Goal: Communication & Community: Share content

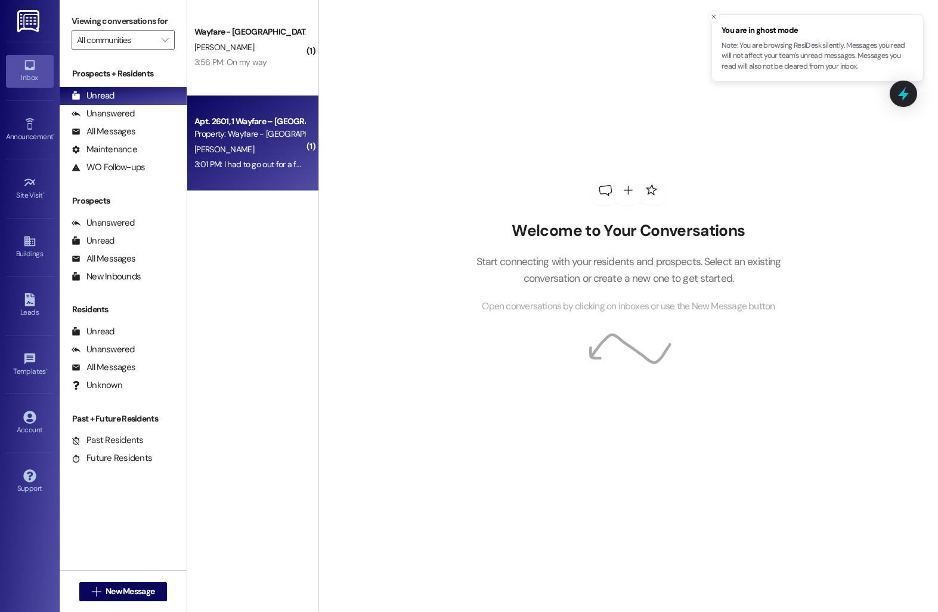
click at [251, 135] on div "Property: Wayfare - [GEOGRAPHIC_DATA]" at bounding box center [249, 134] width 110 height 13
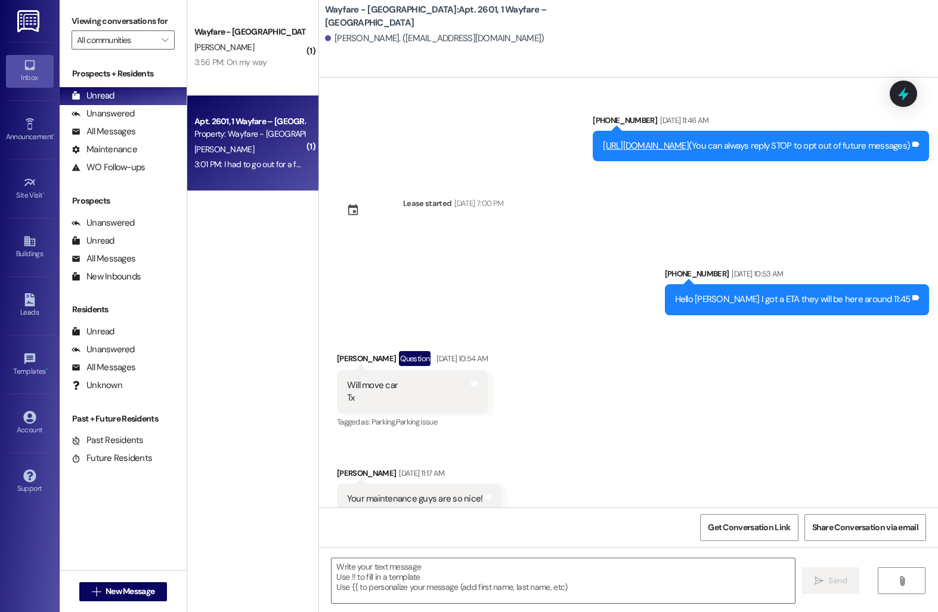
scroll to position [17798, 0]
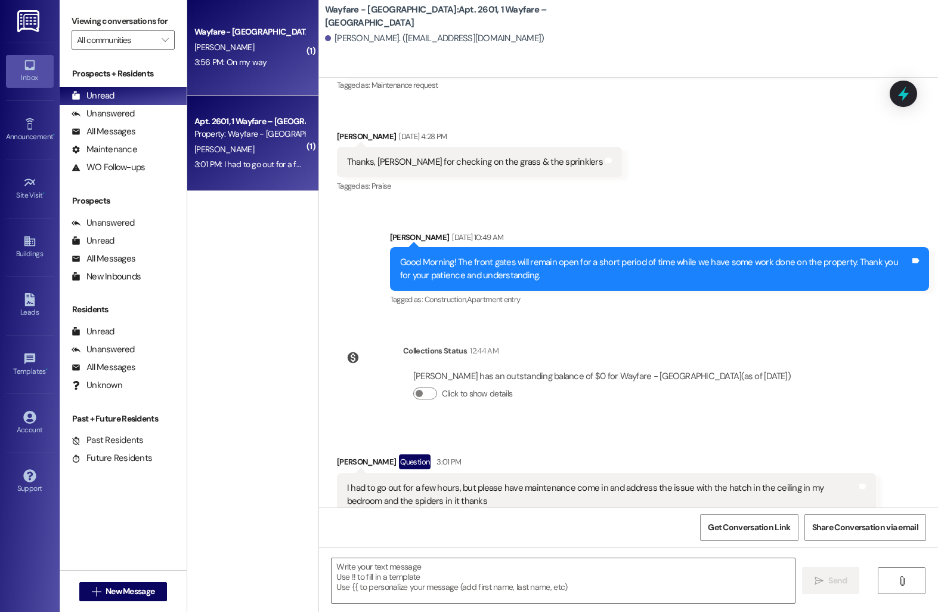
click at [253, 72] on div "Wayfare - Cumberland Park Prospect T. Rodgers 3:56 PM: On my way 3:56 PM: On my…" at bounding box center [252, 47] width 131 height 95
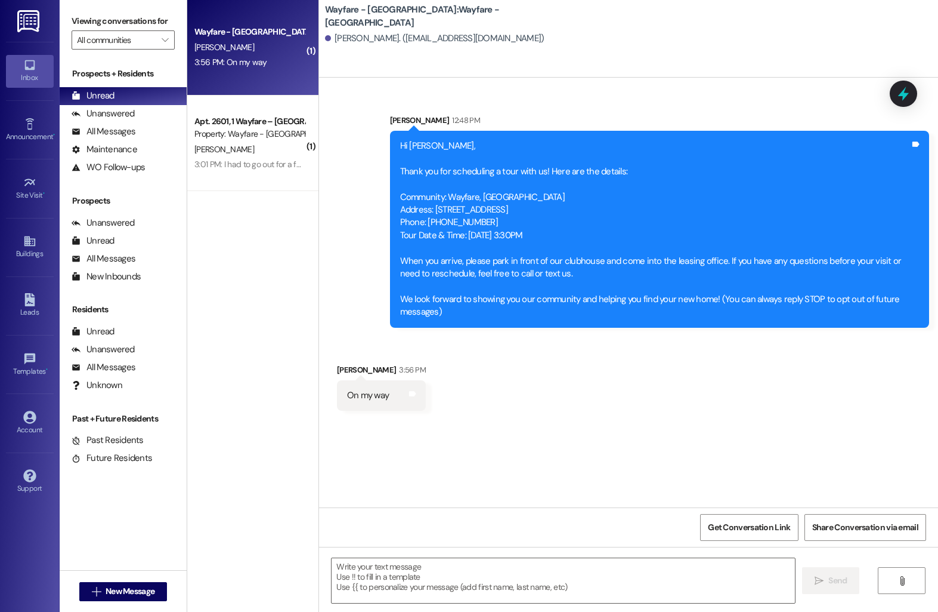
scroll to position [0, 0]
click at [121, 591] on span "New Message" at bounding box center [130, 591] width 49 height 13
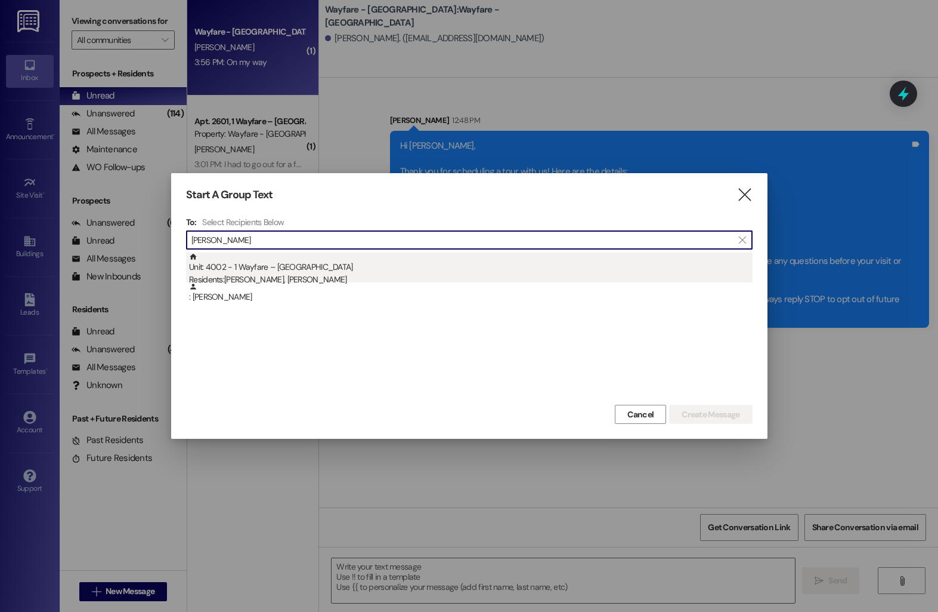
type input "adnaan"
click at [357, 275] on div "Residents: Adnaan Rafeek, Abedelrahman Taha" at bounding box center [471, 279] width 564 height 13
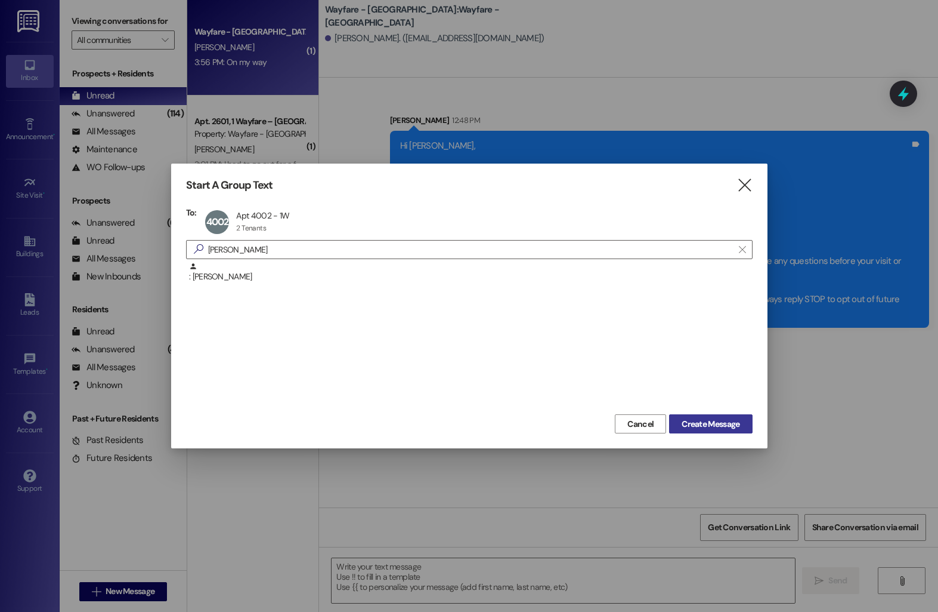
click at [721, 431] on button "Create Message" at bounding box center [710, 423] width 83 height 19
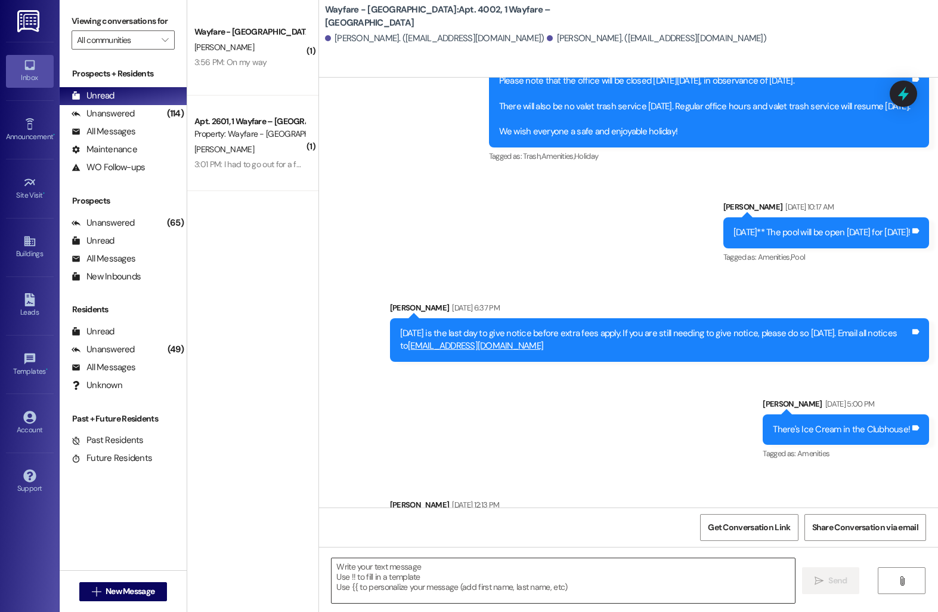
scroll to position [4940, 0]
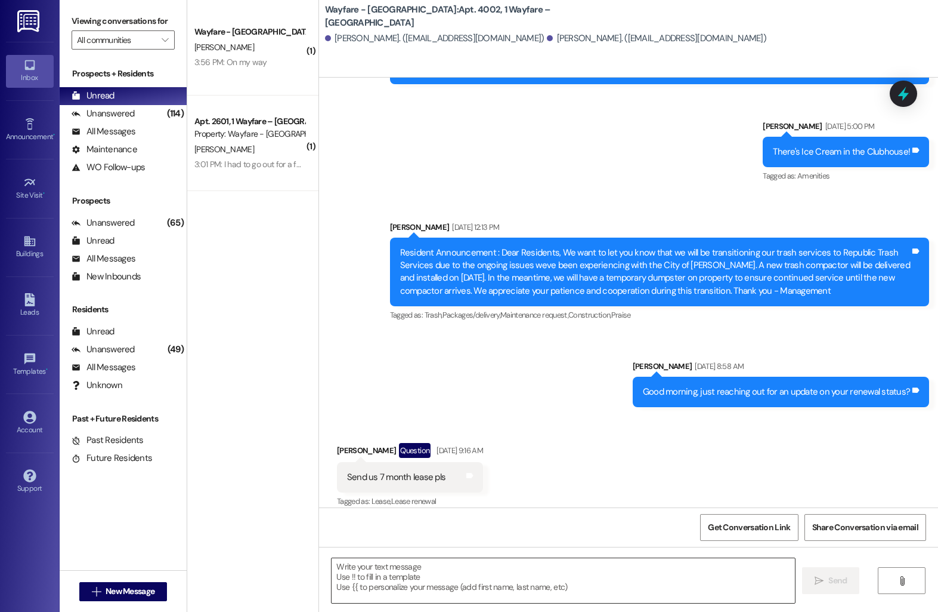
click at [455, 579] on textarea at bounding box center [564, 580] width 464 height 45
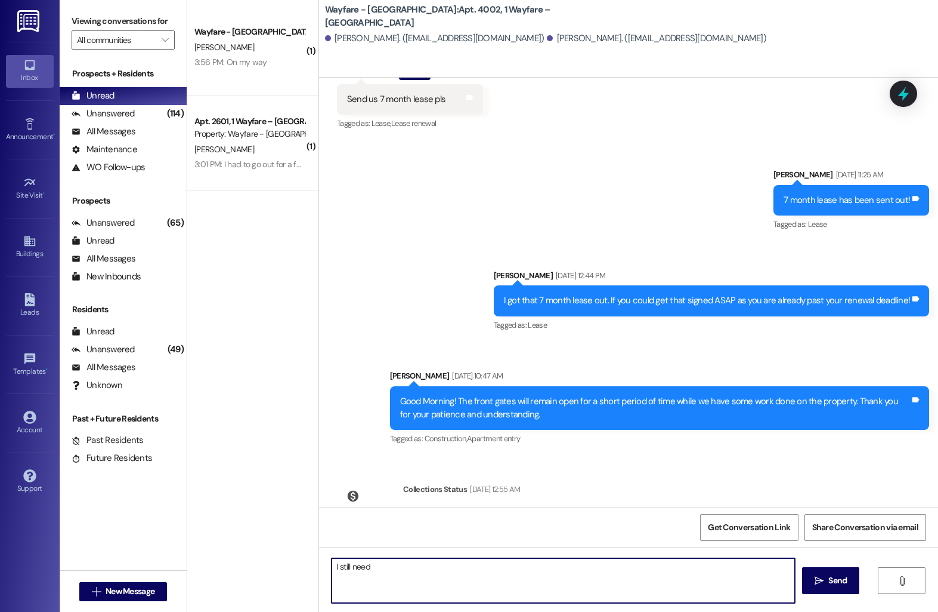
scroll to position [5365, 0]
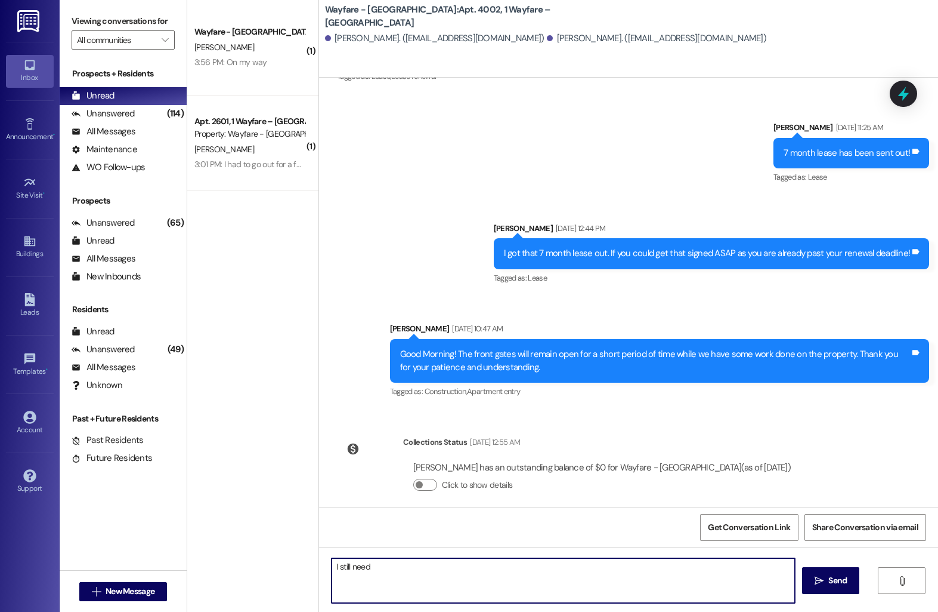
drag, startPoint x: 382, startPoint y: 569, endPoint x: 307, endPoint y: 568, distance: 75.8
click at [307, 568] on div "( 1 ) Wayfare - Cumberland Park Prospect T. Rodgers 3:56 PM: On my way 3:56 PM:…" at bounding box center [562, 306] width 751 height 612
type textarea "I still need a signature for your renewal lease! If you wait too long you'll au…"
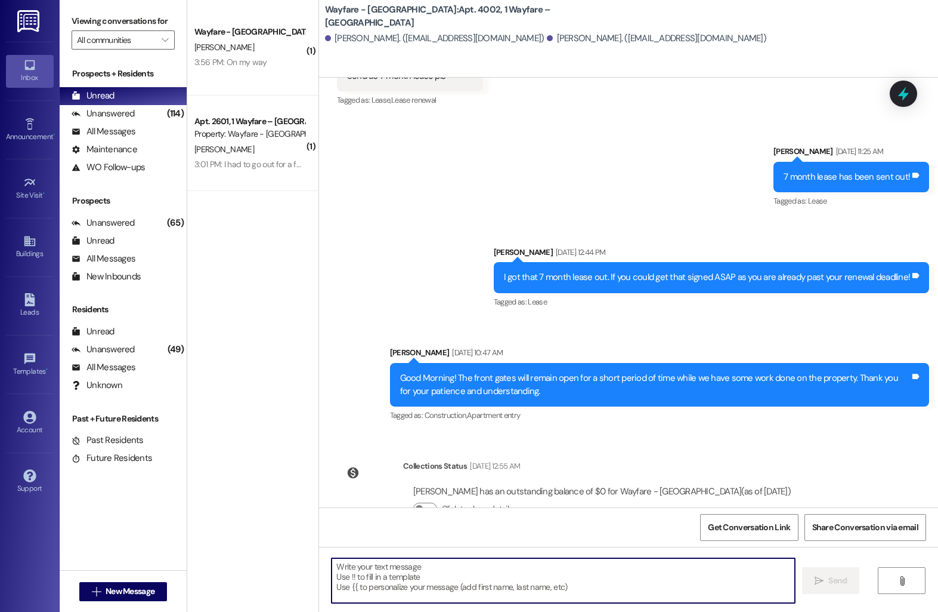
scroll to position [5448, 0]
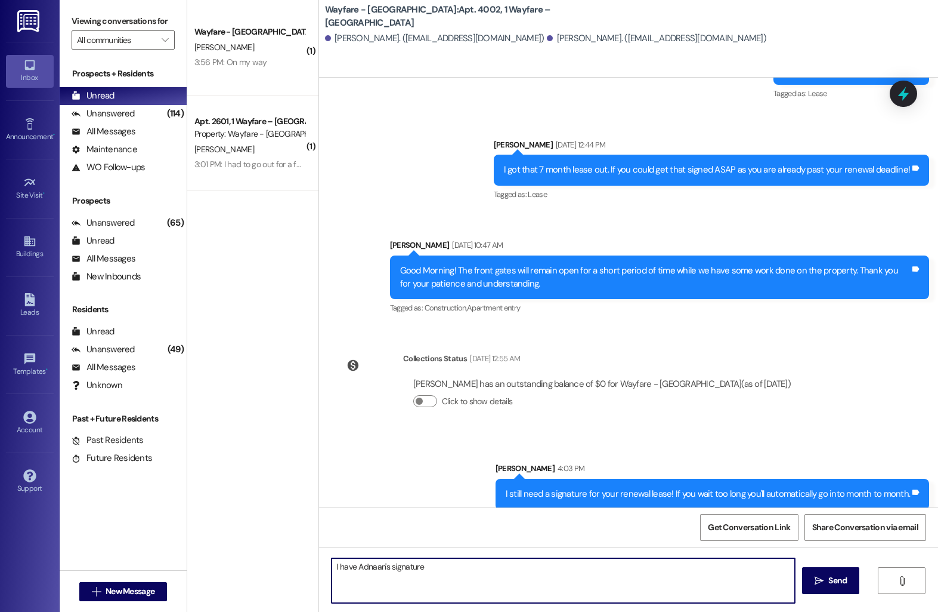
type textarea "I have Adnaan's signature"
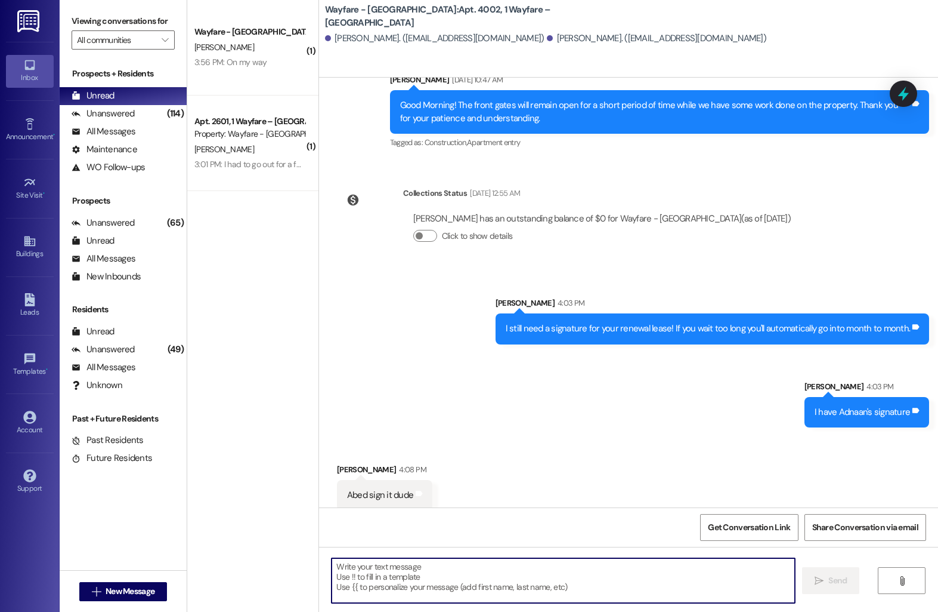
scroll to position [5614, 0]
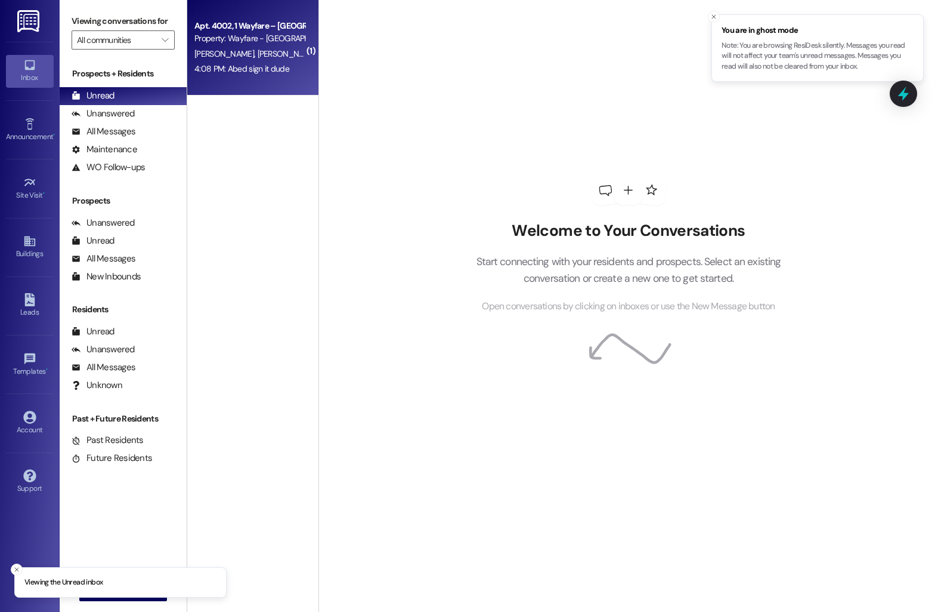
click at [220, 43] on div "Property: Wayfare - [GEOGRAPHIC_DATA]" at bounding box center [249, 38] width 110 height 13
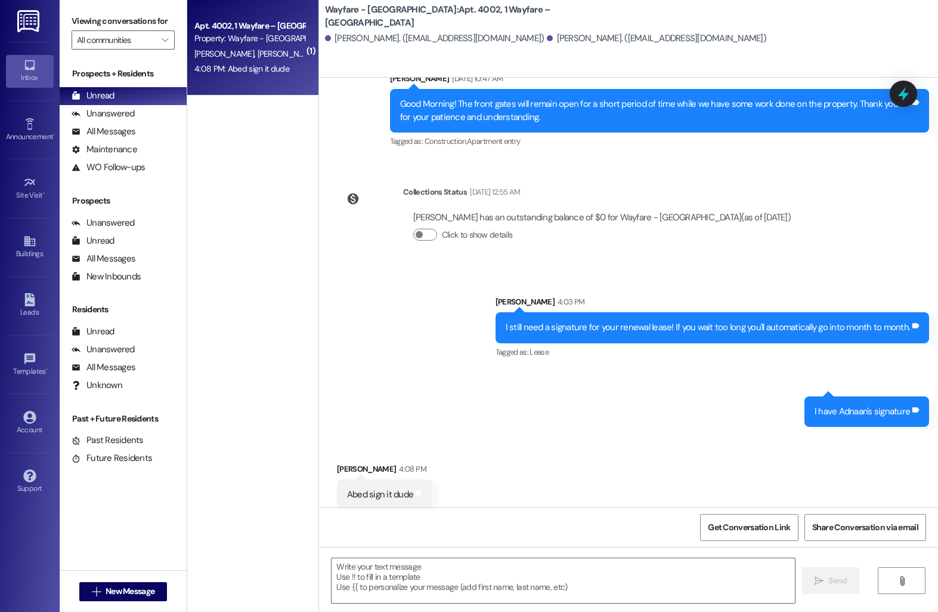
scroll to position [5615, 0]
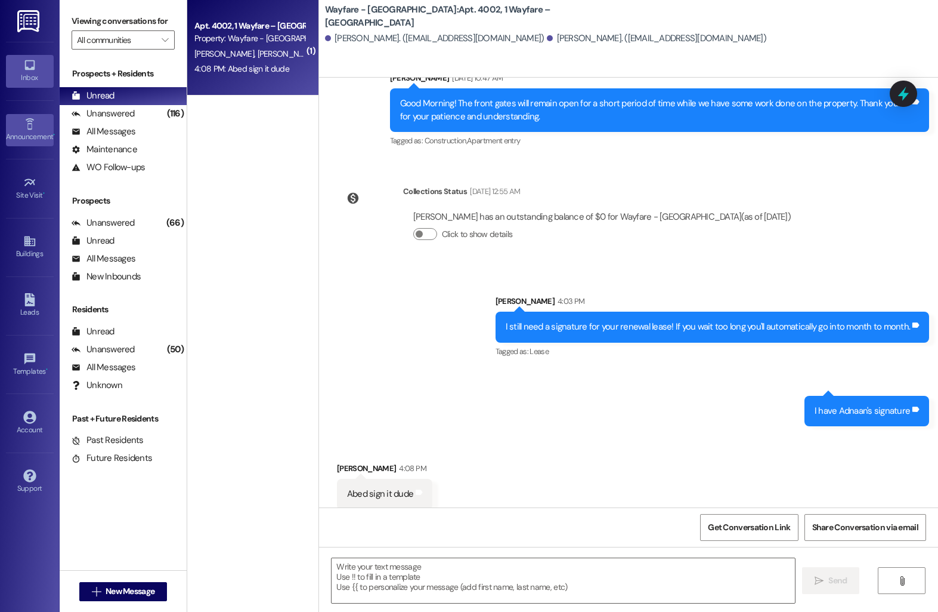
click at [23, 135] on div "Announcement •" at bounding box center [30, 137] width 60 height 12
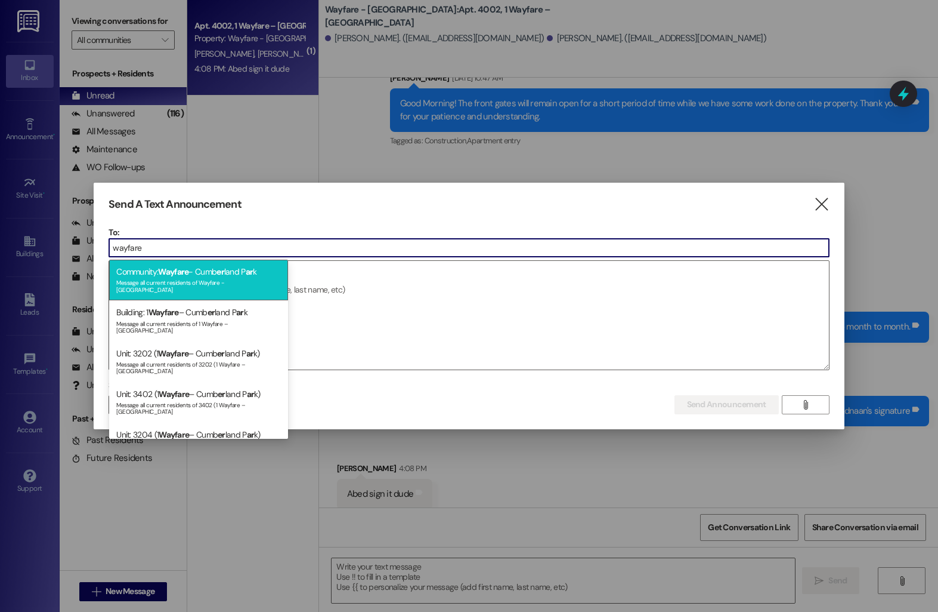
type input "wayfare"
click at [213, 283] on div "Message all current residents of Wayfare - Cumberland Park" at bounding box center [198, 284] width 165 height 17
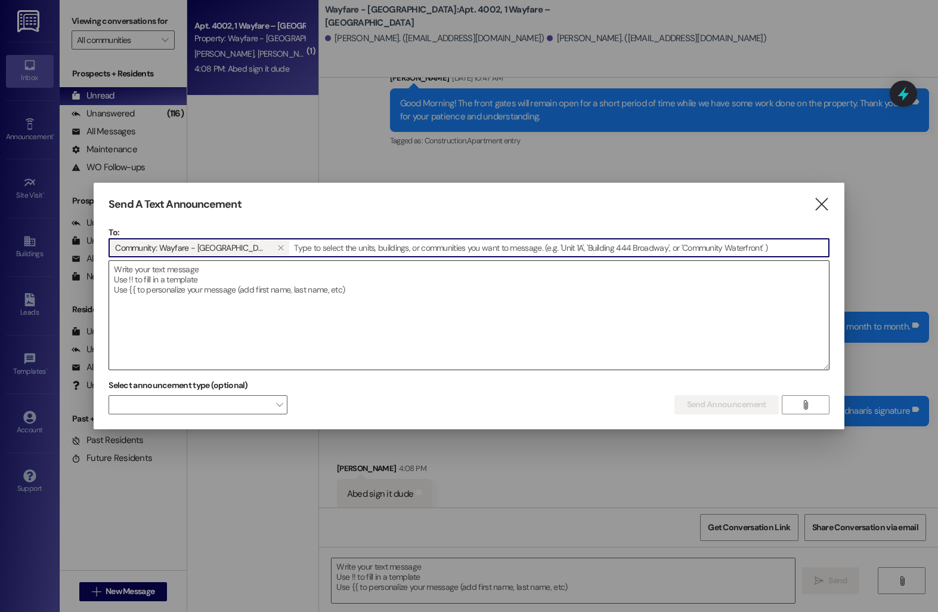
click at [208, 283] on textarea at bounding box center [469, 315] width 720 height 109
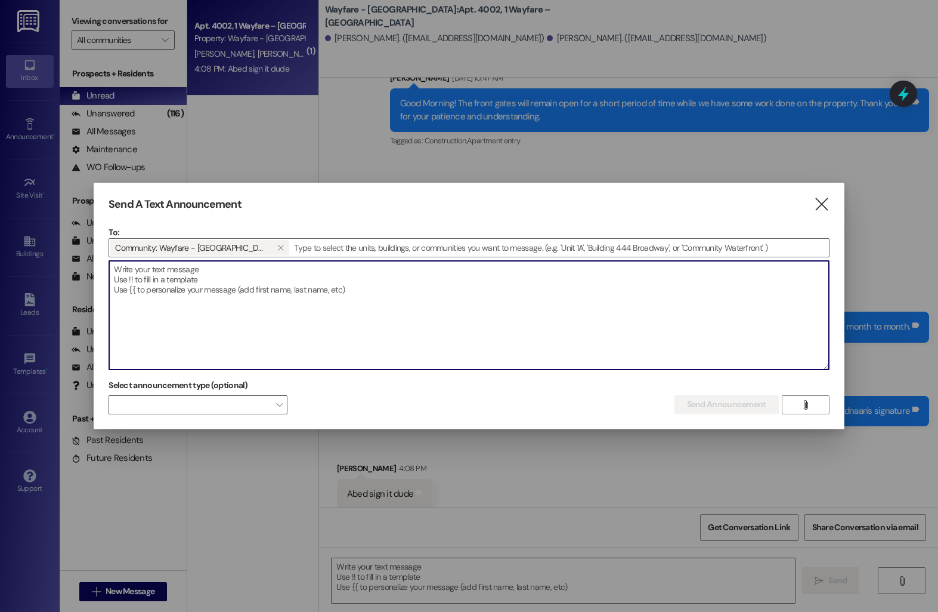
click at [166, 282] on textarea at bounding box center [469, 315] width 720 height 109
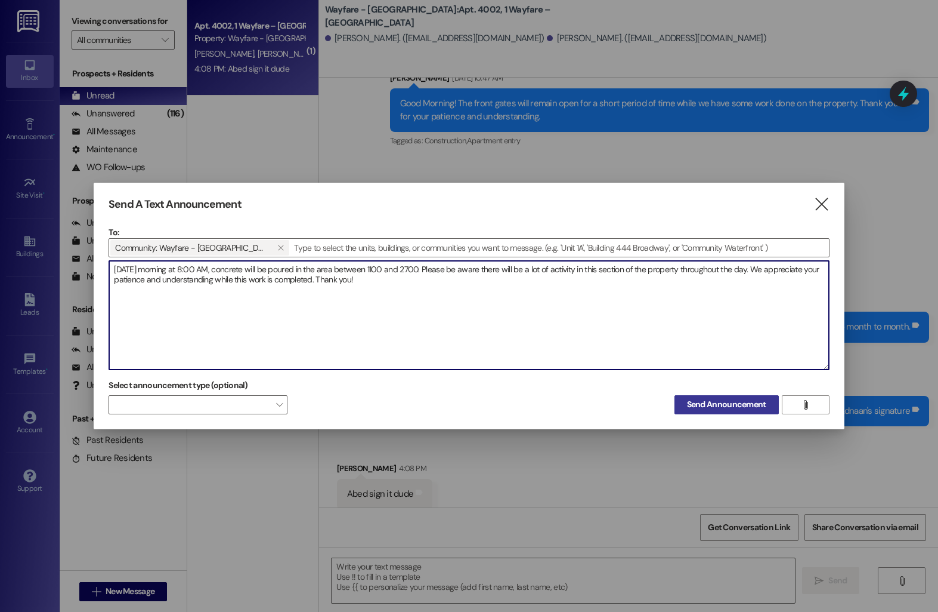
type textarea "[DATE] morning at 8:00 AM, concrete will be poured in the area between 1100 and…"
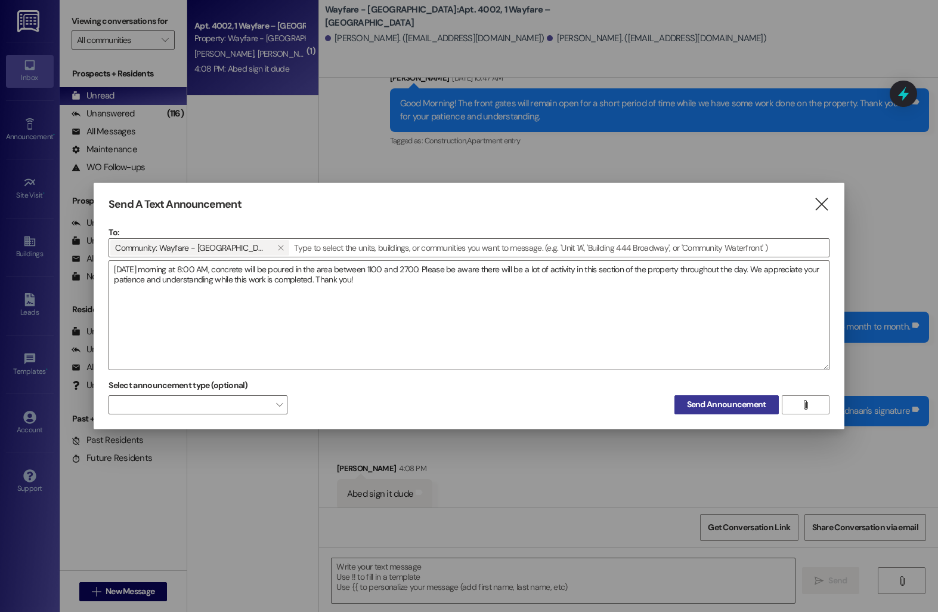
click at [730, 406] on span "Send Announcement" at bounding box center [726, 404] width 79 height 13
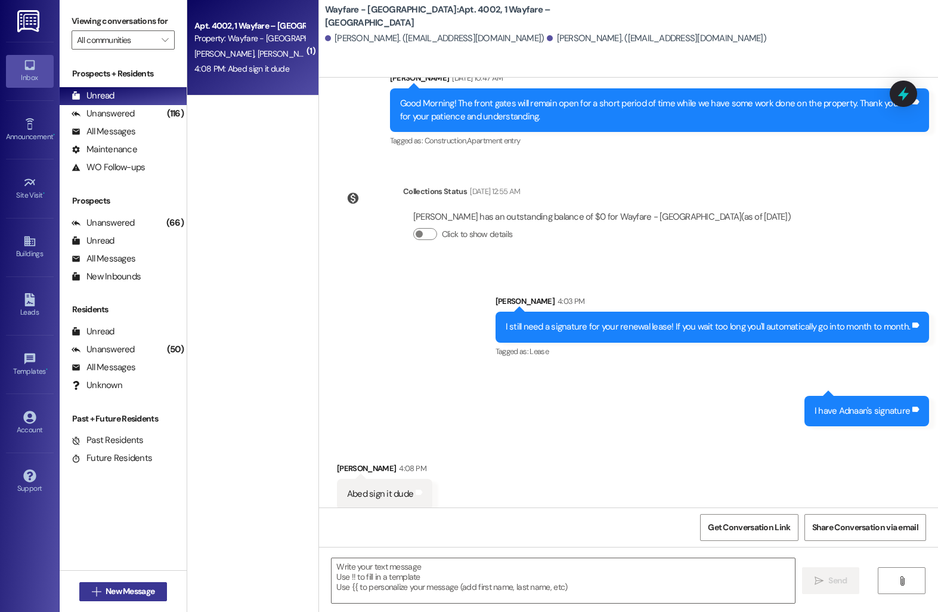
click at [122, 586] on span "New Message" at bounding box center [130, 591] width 49 height 13
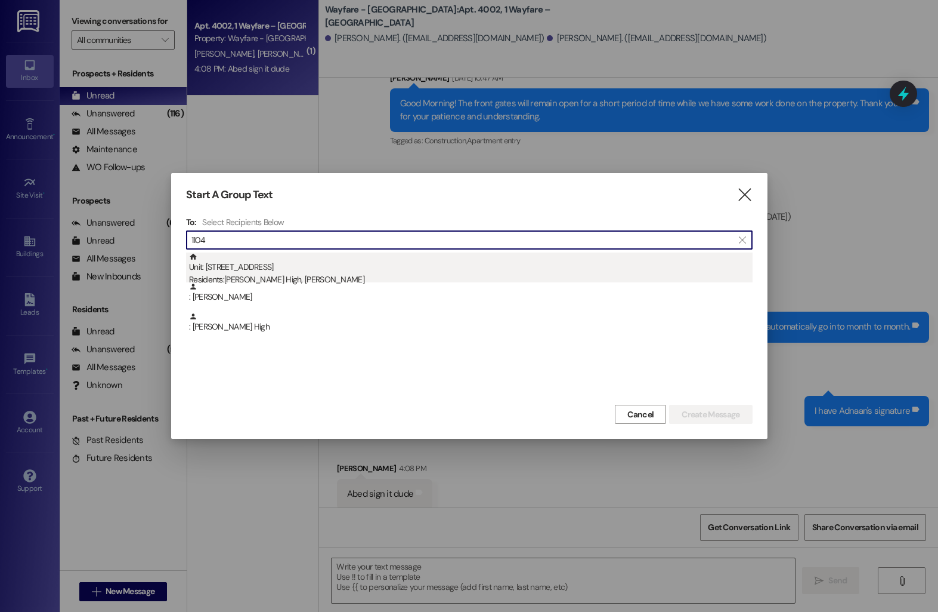
type input "1104"
click at [296, 274] on div "Residents: Shawna High, Nicholas Borowec" at bounding box center [471, 279] width 564 height 13
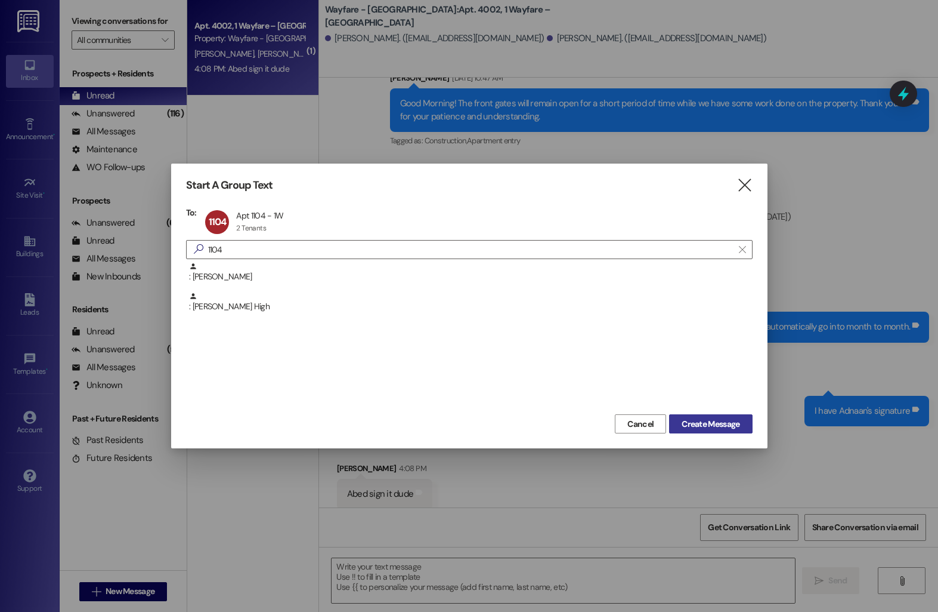
click at [730, 425] on span "Create Message" at bounding box center [711, 424] width 58 height 13
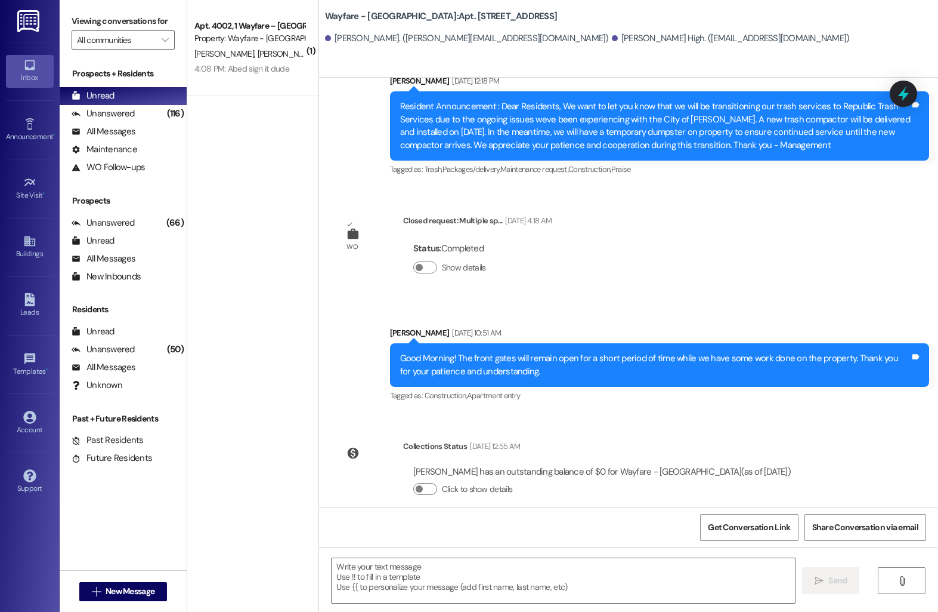
scroll to position [885, 0]
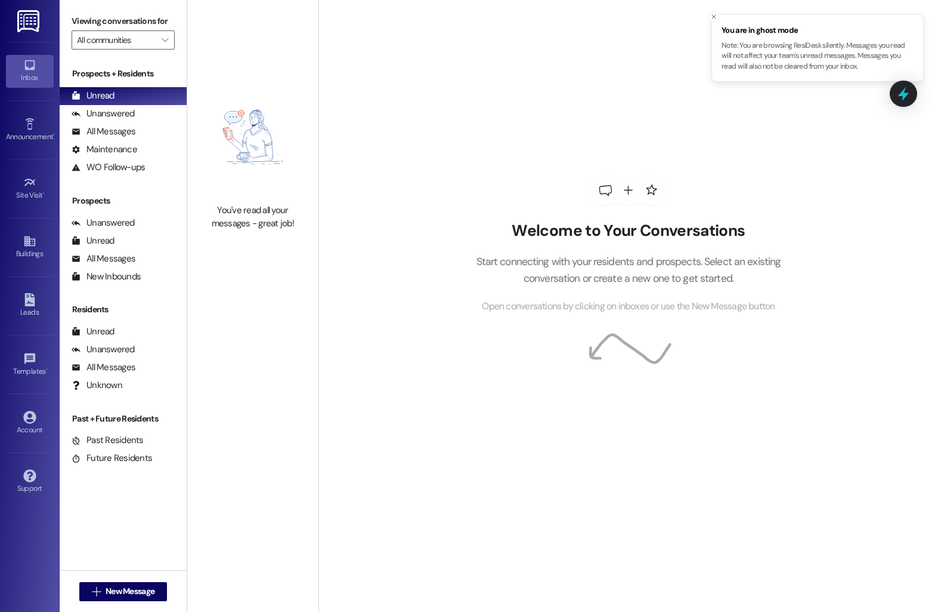
click at [18, 569] on div "Inbox Go to Inbox Announcement • Send A Text Announcement Site Visit • Go to Si…" at bounding box center [30, 306] width 60 height 612
click at [90, 584] on button " New Message" at bounding box center [123, 591] width 88 height 19
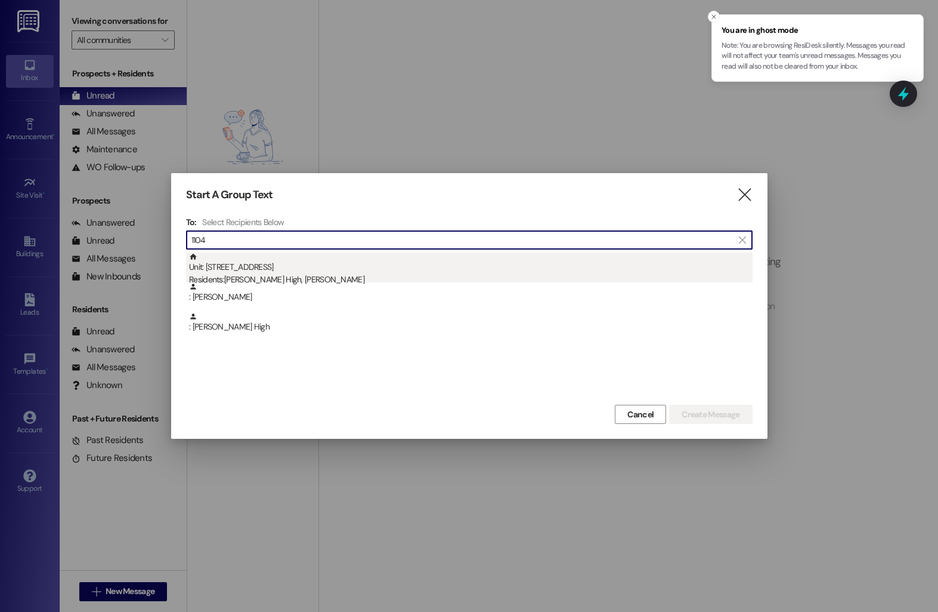
type input "1104"
click at [317, 268] on div "Unit: 1104 - 1 Wayfare – Cumberland Park Residents: Shawna High, Nicholas Borow…" at bounding box center [471, 269] width 564 height 34
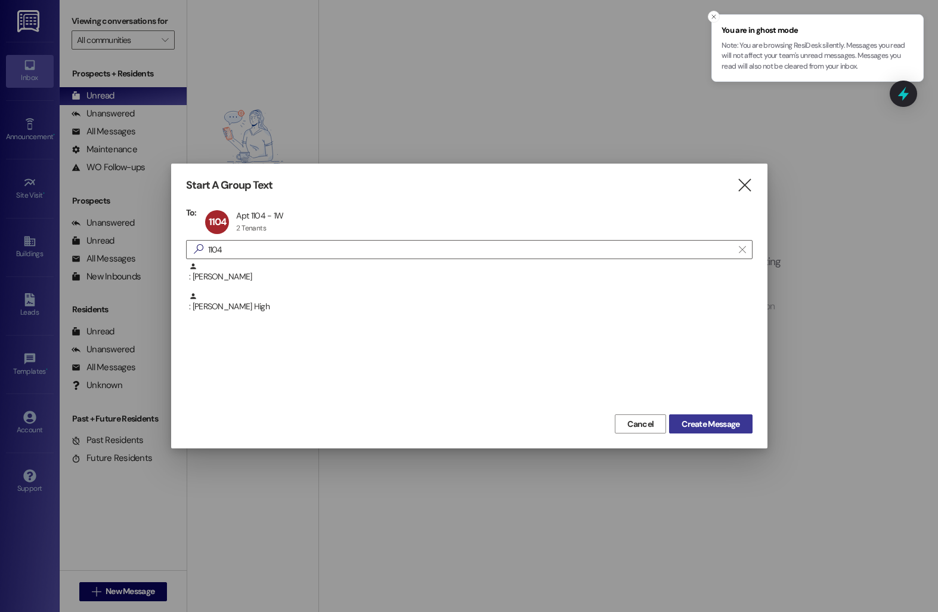
click at [685, 423] on span "Create Message" at bounding box center [711, 424] width 58 height 13
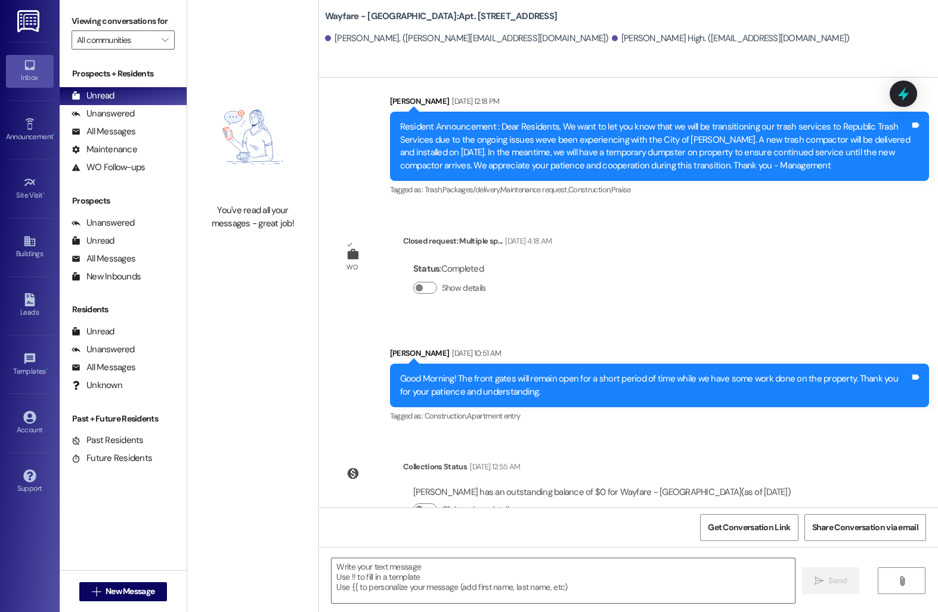
scroll to position [885, 0]
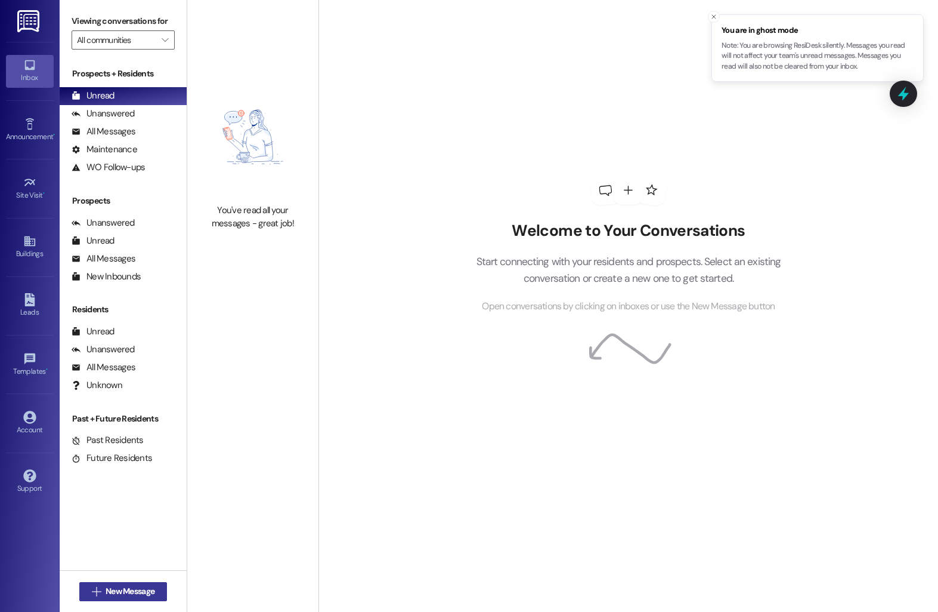
click at [127, 583] on button " New Message" at bounding box center [123, 591] width 88 height 19
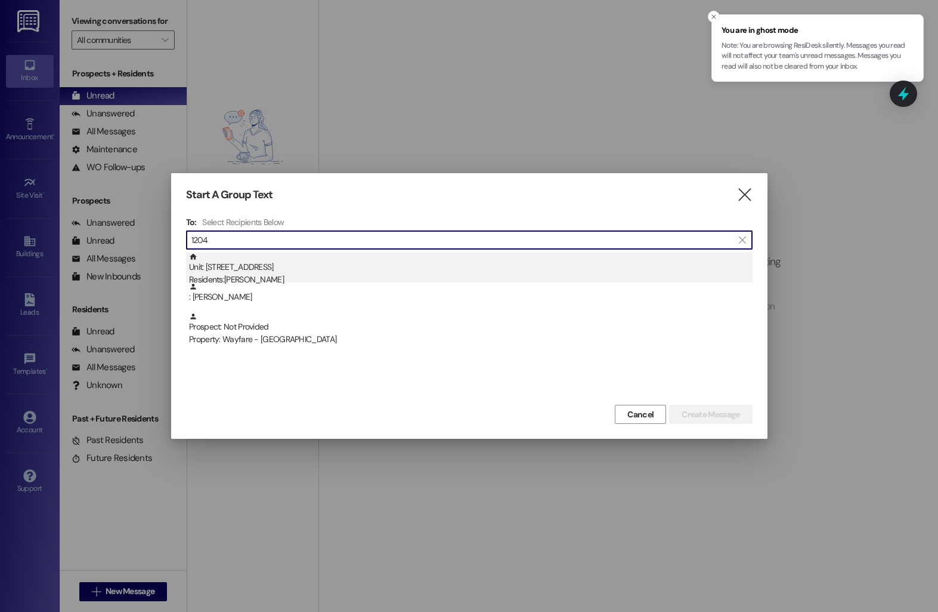
type input "1204"
click at [294, 265] on div "Unit: 1204 - 1 Wayfare – [GEOGRAPHIC_DATA] Residents: [PERSON_NAME]" at bounding box center [471, 269] width 564 height 34
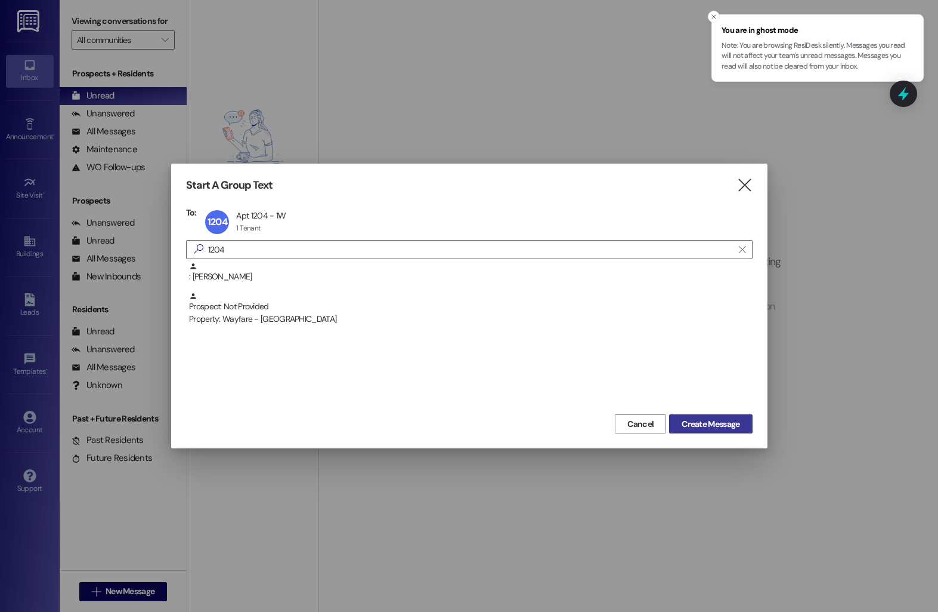
click at [682, 423] on span "Create Message" at bounding box center [711, 424] width 58 height 13
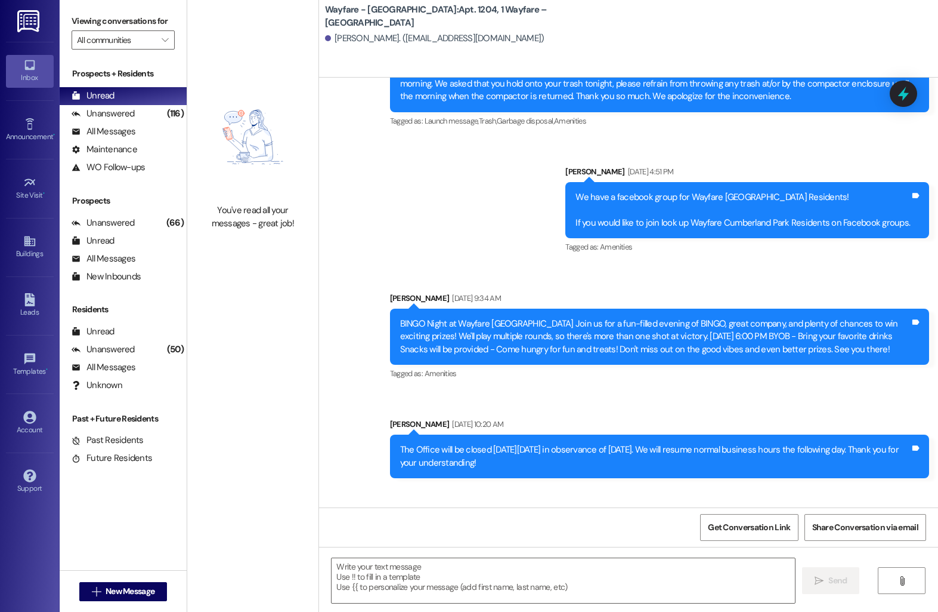
scroll to position [4565, 0]
